Goal: Task Accomplishment & Management: Manage account settings

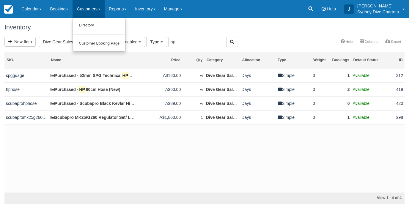
select select "22"
click at [91, 24] on link "Directory" at bounding box center [99, 25] width 53 height 12
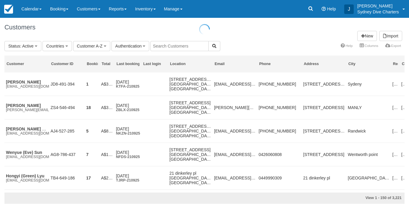
click at [178, 45] on input "text" at bounding box center [179, 46] width 58 height 10
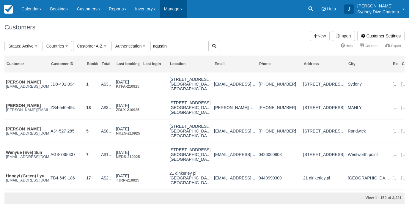
type input "aqustin"
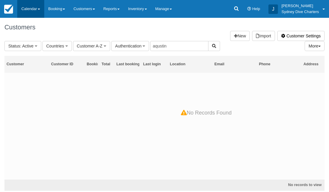
click at [32, 7] on link "Calendar" at bounding box center [30, 9] width 27 height 18
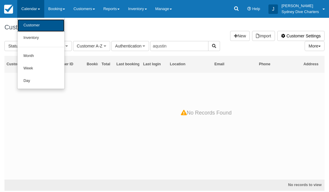
click at [32, 26] on link "Customer" at bounding box center [41, 25] width 47 height 12
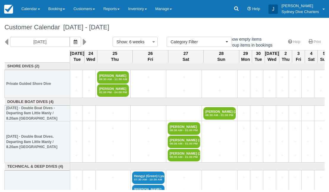
select select
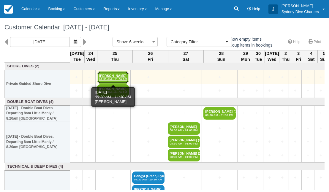
click at [113, 75] on link "Agustin Pazmino 09:30 AM - 11:30 AM" at bounding box center [113, 77] width 32 height 12
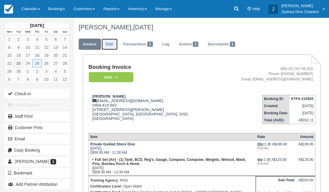
click at [107, 43] on link "Edit" at bounding box center [110, 45] width 16 height 12
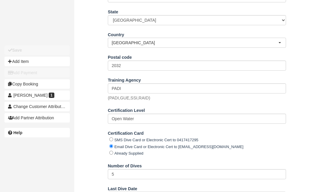
scroll to position [270, 0]
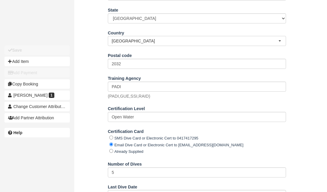
click at [113, 155] on div "Already Supplied" at bounding box center [197, 151] width 177 height 7
click at [110, 153] on input "Already Supplied" at bounding box center [111, 151] width 4 height 4
radio input "true"
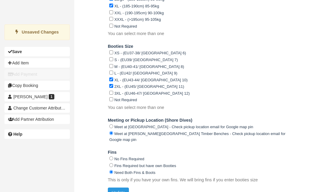
scroll to position [678, 0]
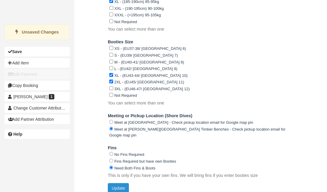
click at [117, 183] on button "Update" at bounding box center [118, 188] width 21 height 10
type input "[PHONE_NUMBER]"
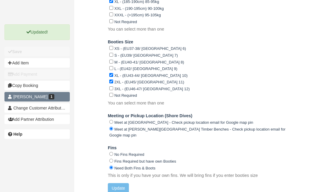
click at [36, 96] on span "[PERSON_NAME]" at bounding box center [30, 97] width 34 height 5
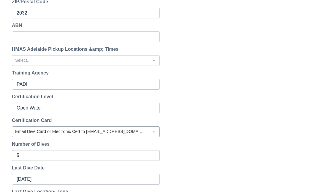
scroll to position [252, 0]
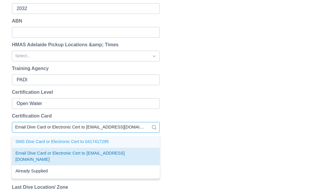
click at [84, 127] on div at bounding box center [80, 128] width 131 height 8
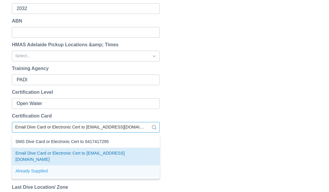
click at [38, 168] on div "Already Supplied" at bounding box center [86, 172] width 148 height 12
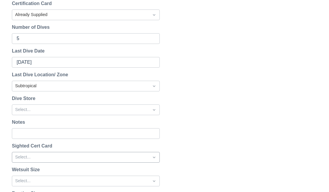
scroll to position [393, 0]
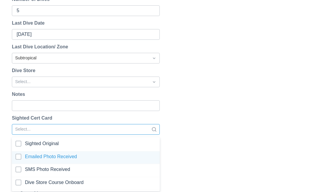
click at [56, 135] on div "option Emailed Photo Received focused, 2 of 4. 4 results available. Use Up and …" at bounding box center [86, 129] width 148 height 11
click at [20, 155] on div at bounding box center [85, 158] width 141 height 8
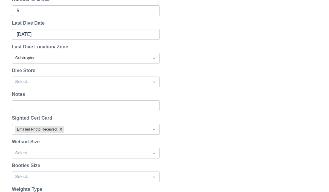
click at [191, 135] on div "Reset Password Send password reset email to aguspazmi2005@gmail.com ? Cancel Se…" at bounding box center [164, 83] width 329 height 811
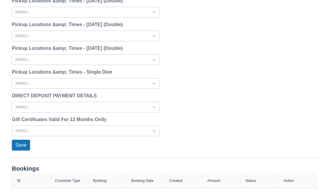
scroll to position [769, 0]
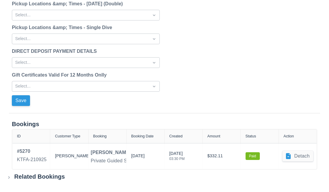
click at [24, 98] on button "Save" at bounding box center [21, 100] width 18 height 11
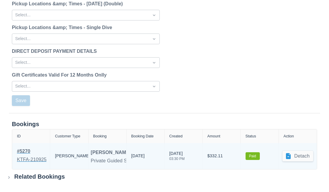
click at [26, 152] on div "# 5270" at bounding box center [32, 151] width 30 height 7
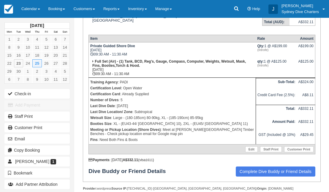
scroll to position [132, 0]
